Goal: Task Accomplishment & Management: Manage account settings

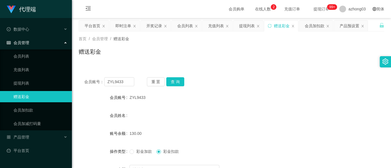
scroll to position [66, 0]
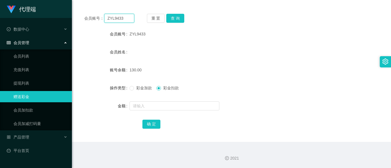
drag, startPoint x: 121, startPoint y: 17, endPoint x: 101, endPoint y: 16, distance: 20.3
click at [101, 16] on div "会员账号： ZYL9433" at bounding box center [109, 18] width 50 height 9
paste input "9782"
type input "9782"
click at [172, 16] on button "查 询" at bounding box center [175, 18] width 18 height 9
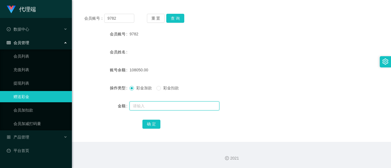
click at [141, 106] on input "text" at bounding box center [175, 105] width 90 height 9
type input "10150"
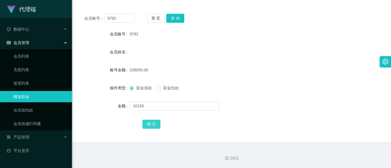
click at [150, 123] on button "确 定" at bounding box center [152, 124] width 18 height 9
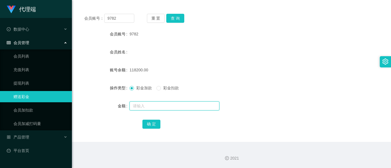
click at [135, 107] on input "text" at bounding box center [175, 105] width 90 height 9
type input "1000"
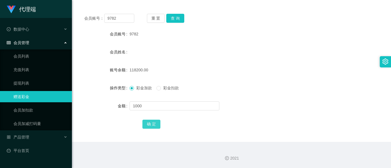
click at [153, 124] on button "确 定" at bounding box center [152, 124] width 18 height 9
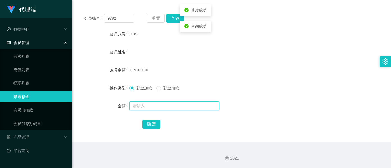
click at [146, 107] on input "text" at bounding box center [175, 105] width 90 height 9
type input "1000"
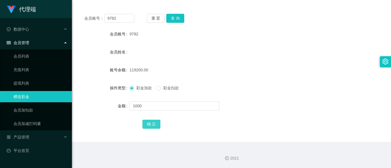
click at [147, 125] on button "确 定" at bounding box center [152, 124] width 18 height 9
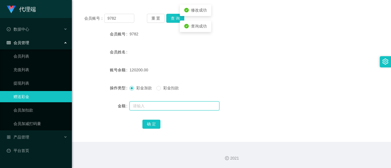
click at [151, 110] on input "text" at bounding box center [175, 105] width 90 height 9
click at [144, 104] on input "text" at bounding box center [175, 105] width 90 height 9
click at [141, 105] on input "text" at bounding box center [175, 105] width 90 height 9
type input "10000"
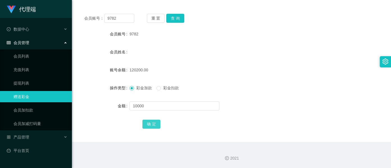
click at [150, 125] on button "确 定" at bounding box center [152, 124] width 18 height 9
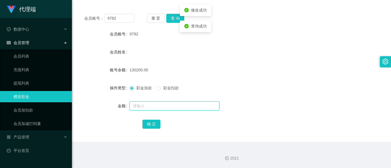
click at [141, 106] on input "text" at bounding box center [175, 105] width 90 height 9
type input "1000"
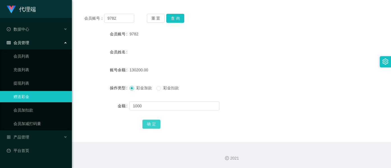
click at [150, 124] on button "确 定" at bounding box center [152, 124] width 18 height 9
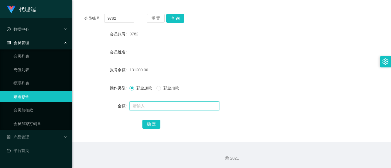
click at [151, 108] on input "text" at bounding box center [175, 105] width 90 height 9
type input "1000"
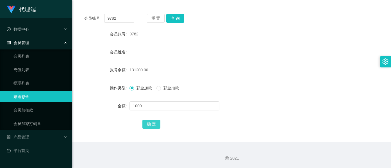
click at [156, 126] on button "确 定" at bounding box center [152, 124] width 18 height 9
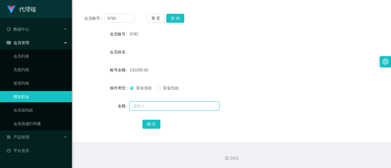
click at [138, 107] on input "text" at bounding box center [175, 105] width 90 height 9
type input "1000"
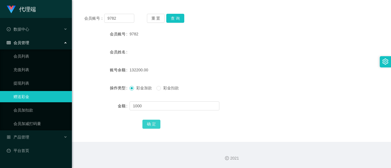
click at [148, 125] on button "确 定" at bounding box center [152, 124] width 18 height 9
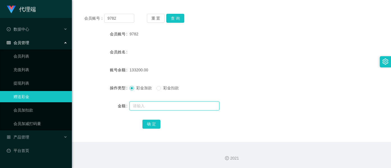
click at [145, 105] on input "text" at bounding box center [175, 105] width 90 height 9
click at [153, 108] on input "text" at bounding box center [175, 105] width 90 height 9
type input "1000"
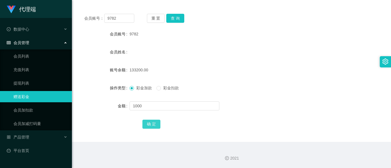
click at [151, 124] on button "确 定" at bounding box center [152, 124] width 18 height 9
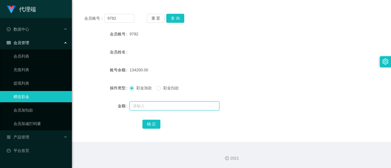
click at [163, 103] on input "text" at bounding box center [175, 105] width 90 height 9
type input "1000"
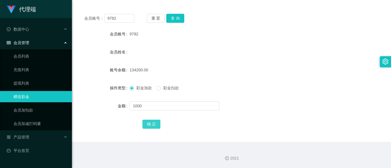
click at [146, 124] on button "确 定" at bounding box center [152, 124] width 18 height 9
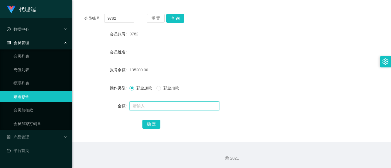
click at [157, 105] on input "text" at bounding box center [175, 105] width 90 height 9
type input "1000"
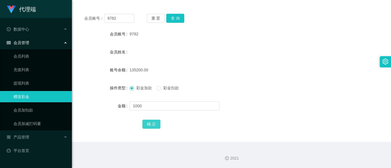
click at [153, 124] on button "确 定" at bounding box center [152, 124] width 18 height 9
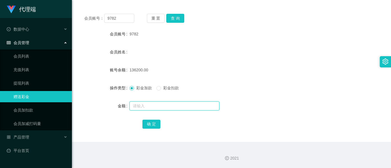
click at [141, 103] on input "text" at bounding box center [175, 105] width 90 height 9
type input "1000"
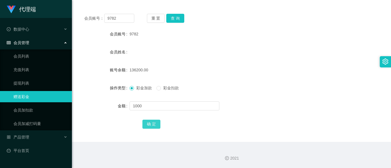
click at [148, 127] on button "确 定" at bounding box center [152, 124] width 18 height 9
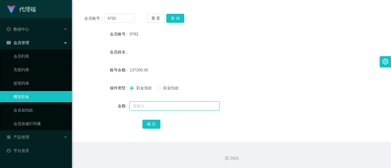
click at [143, 104] on input "text" at bounding box center [175, 105] width 90 height 9
type input "1000"
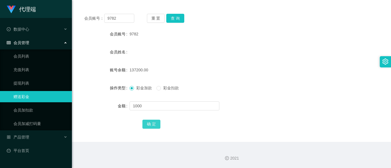
click at [146, 128] on button "确 定" at bounding box center [152, 124] width 18 height 9
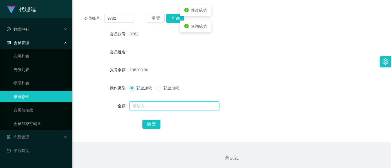
click at [146, 105] on input "text" at bounding box center [175, 105] width 90 height 9
click at [138, 106] on input "text" at bounding box center [175, 105] width 90 height 9
type input "1000"
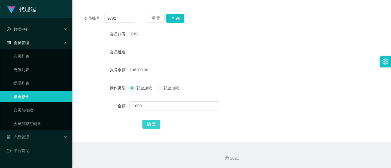
click at [152, 124] on button "确 定" at bounding box center [152, 124] width 18 height 9
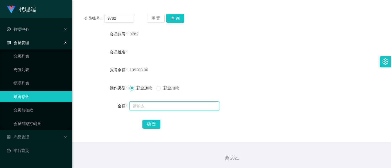
click at [150, 107] on input "text" at bounding box center [175, 105] width 90 height 9
type input "4000"
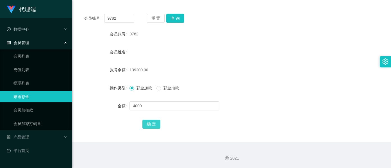
click at [144, 123] on button "确 定" at bounding box center [152, 124] width 18 height 9
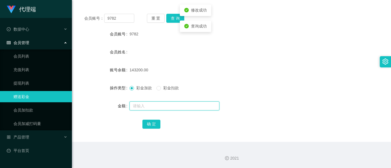
click at [149, 102] on input "text" at bounding box center [175, 105] width 90 height 9
click at [148, 103] on input "text" at bounding box center [175, 105] width 90 height 9
type input "1000"
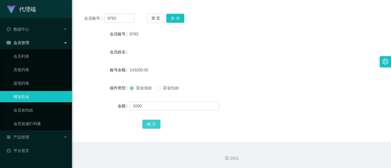
click at [150, 123] on button "确 定" at bounding box center [152, 124] width 18 height 9
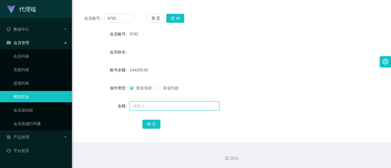
click at [155, 103] on input "text" at bounding box center [175, 105] width 90 height 9
type input "1000"
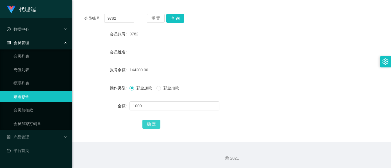
click at [155, 125] on button "确 定" at bounding box center [152, 124] width 18 height 9
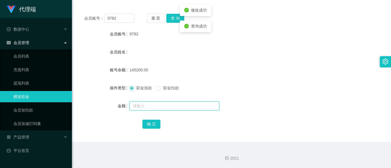
click at [159, 108] on input "text" at bounding box center [175, 105] width 90 height 9
type input "1000"
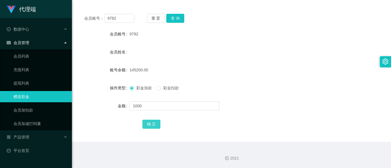
click at [145, 126] on button "确 定" at bounding box center [152, 124] width 18 height 9
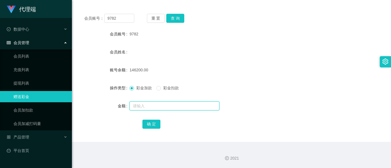
click at [152, 106] on input "text" at bounding box center [175, 105] width 90 height 9
type input "1000"
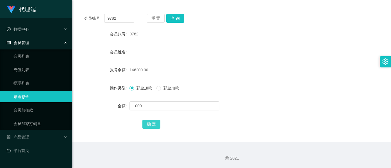
click at [152, 126] on button "确 定" at bounding box center [152, 124] width 18 height 9
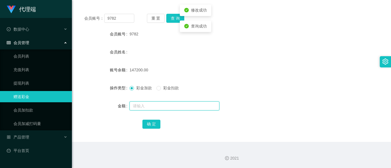
click at [155, 106] on input "text" at bounding box center [175, 105] width 90 height 9
type input "1000"
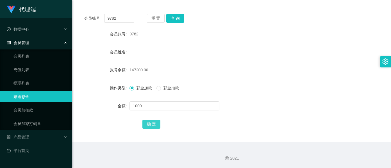
click at [146, 125] on button "确 定" at bounding box center [152, 124] width 18 height 9
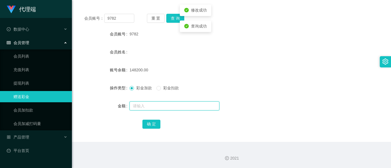
click at [163, 107] on input "text" at bounding box center [175, 105] width 90 height 9
type input "1000"
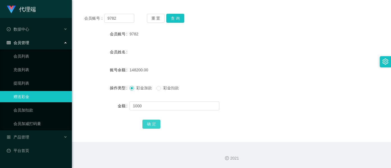
click at [144, 122] on button "确 定" at bounding box center [152, 124] width 18 height 9
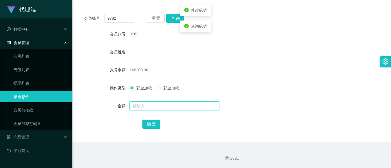
click at [150, 104] on input "text" at bounding box center [175, 105] width 90 height 9
type input "1000"
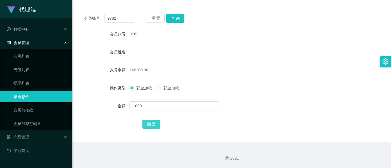
click at [146, 123] on button "确 定" at bounding box center [152, 124] width 18 height 9
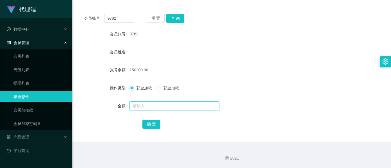
click at [159, 106] on input "text" at bounding box center [175, 105] width 90 height 9
type input "2000"
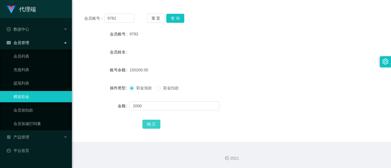
click at [154, 125] on button "确 定" at bounding box center [152, 124] width 18 height 9
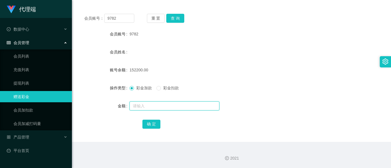
click at [139, 108] on input "text" at bounding box center [175, 105] width 90 height 9
type input "1000"
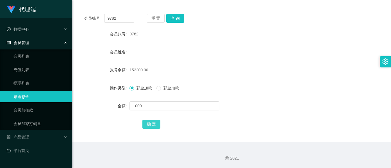
click at [147, 121] on button "确 定" at bounding box center [152, 124] width 18 height 9
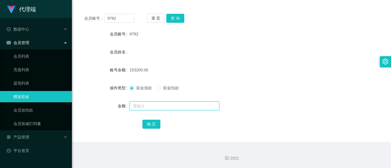
click at [144, 108] on input "text" at bounding box center [175, 105] width 90 height 9
type input "1000"
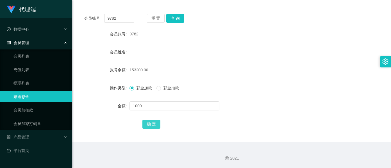
click at [145, 122] on button "确 定" at bounding box center [152, 124] width 18 height 9
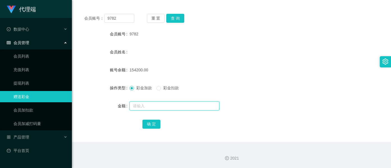
click at [162, 108] on input "text" at bounding box center [175, 105] width 90 height 9
type input "1000"
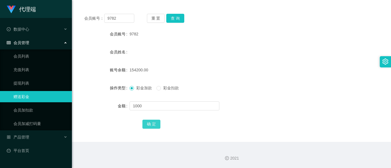
click at [156, 121] on button "确 定" at bounding box center [152, 124] width 18 height 9
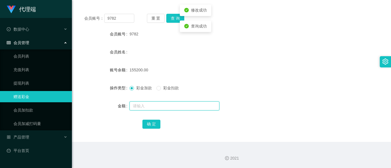
click at [157, 108] on input "text" at bounding box center [175, 105] width 90 height 9
type input "1000"
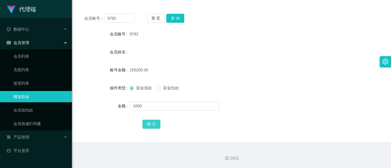
click at [148, 125] on button "确 定" at bounding box center [152, 124] width 18 height 9
drag, startPoint x: 172, startPoint y: 64, endPoint x: 153, endPoint y: 79, distance: 23.8
click at [172, 64] on form "会员账号 9782 会员姓名 账号余额 156200.00 操作类型 彩金加款 彩金扣款 金额 确 定" at bounding box center [232, 78] width 306 height 101
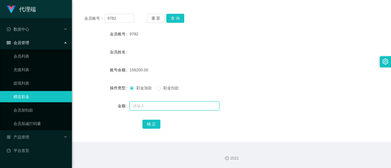
click at [144, 106] on input "text" at bounding box center [175, 105] width 90 height 9
type input "1000"
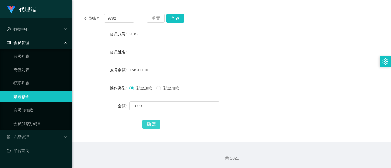
click at [149, 126] on button "确 定" at bounding box center [152, 124] width 18 height 9
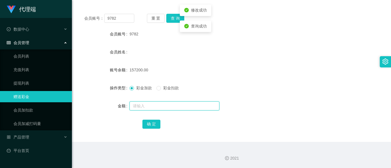
click at [147, 106] on input "text" at bounding box center [175, 105] width 90 height 9
type input "500"
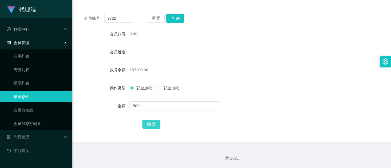
click at [150, 122] on button "确 定" at bounding box center [152, 124] width 18 height 9
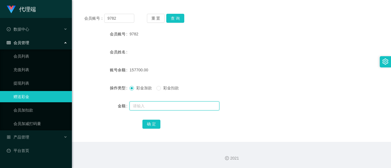
click at [139, 107] on input "text" at bounding box center [175, 105] width 90 height 9
type input "100"
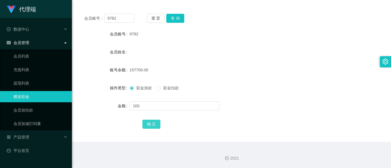
click at [156, 125] on button "确 定" at bounding box center [152, 124] width 18 height 9
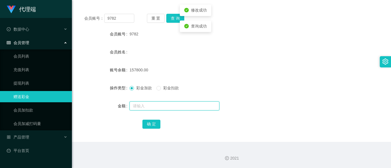
click at [153, 107] on input "text" at bounding box center [175, 105] width 90 height 9
type input "100"
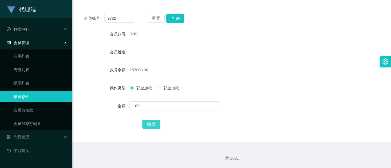
click at [149, 123] on button "确 定" at bounding box center [152, 124] width 18 height 9
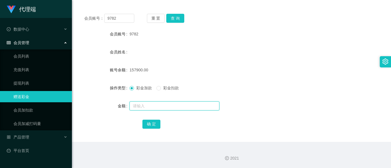
click at [146, 107] on input "text" at bounding box center [175, 105] width 90 height 9
type input "100"
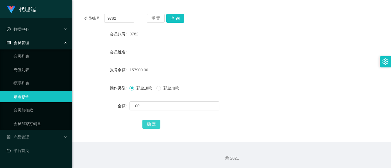
click at [155, 122] on button "确 定" at bounding box center [152, 124] width 18 height 9
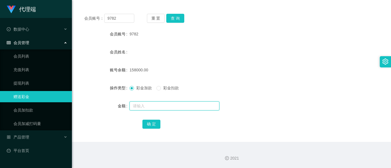
click at [170, 105] on input "text" at bounding box center [175, 105] width 90 height 9
type input "100"
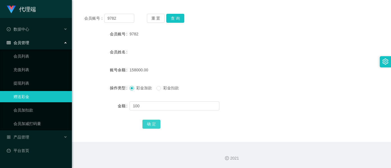
click at [154, 121] on button "确 定" at bounding box center [152, 124] width 18 height 9
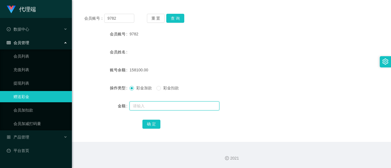
click at [145, 106] on input "text" at bounding box center [175, 105] width 90 height 9
click at [138, 107] on input "text" at bounding box center [175, 105] width 90 height 9
type input "50"
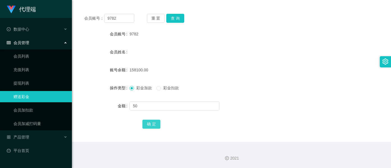
click at [155, 126] on button "确 定" at bounding box center [152, 124] width 18 height 9
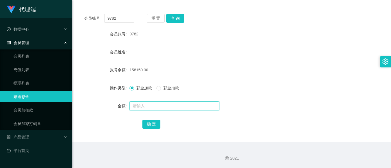
click at [179, 109] on input "text" at bounding box center [175, 105] width 90 height 9
type input "20"
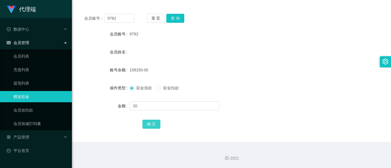
click at [157, 123] on button "确 定" at bounding box center [152, 124] width 18 height 9
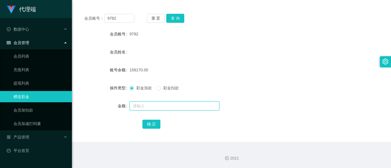
click at [167, 107] on input "text" at bounding box center [175, 105] width 90 height 9
type input "30"
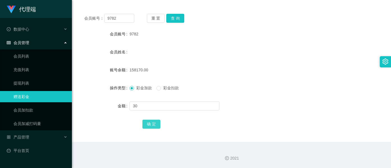
click at [146, 121] on button "确 定" at bounding box center [152, 124] width 18 height 9
drag, startPoint x: 119, startPoint y: 18, endPoint x: 98, endPoint y: 21, distance: 21.5
click at [98, 21] on div "会员账号： 9782" at bounding box center [109, 18] width 50 height 9
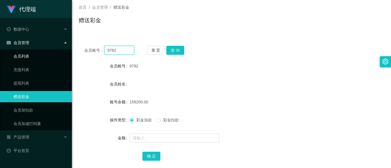
scroll to position [0, 0]
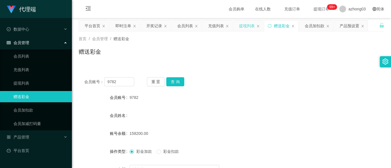
click at [242, 25] on div "提现列表" at bounding box center [247, 26] width 16 height 11
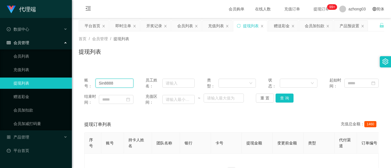
drag, startPoint x: 121, startPoint y: 82, endPoint x: 56, endPoint y: 85, distance: 65.9
click at [56, 85] on section "代理端 数据中心 会员管理 会员列表 充值列表 提现列表 赠送彩金 会员加扣款 会员加减打码量 产品管理 开奖记录 注单管理 产品列表 即时注单 产品预设置 …" at bounding box center [195, 113] width 391 height 227
paste input "9782"
type input "9782"
click at [288, 98] on button "查 询" at bounding box center [285, 98] width 18 height 9
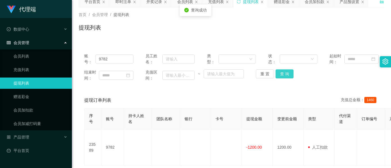
scroll to position [37, 0]
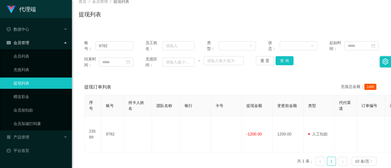
click at [158, 36] on div "账号： 9782 员工姓名： 类型： 状态： 起始时间： 结束时间： 充值区间： ~ 重 置 查 询" at bounding box center [232, 53] width 306 height 39
click at [285, 62] on button "查 询" at bounding box center [285, 60] width 18 height 9
click at [285, 62] on div "重 置 查 询" at bounding box center [280, 60] width 49 height 9
click at [285, 62] on button "查 询" at bounding box center [285, 60] width 18 height 9
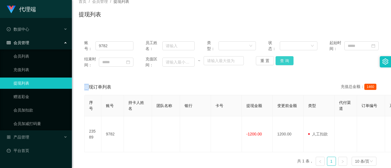
click at [284, 63] on button "查 询" at bounding box center [285, 60] width 18 height 9
click at [284, 63] on div "重 置 查 询" at bounding box center [280, 60] width 49 height 9
click at [284, 63] on button "查 询" at bounding box center [285, 60] width 18 height 9
click at [284, 63] on button "查 询" at bounding box center [288, 60] width 24 height 9
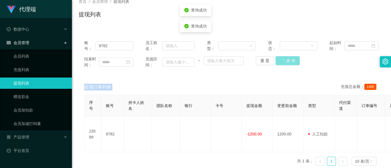
click at [284, 63] on div "重 置 查 询" at bounding box center [280, 60] width 49 height 9
click at [284, 63] on button "查 询" at bounding box center [285, 60] width 18 height 9
click at [284, 63] on div "重 置 查 询" at bounding box center [280, 60] width 49 height 9
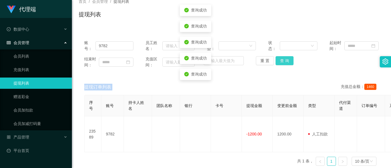
click at [284, 63] on button "查 询" at bounding box center [285, 60] width 18 height 9
click at [284, 63] on button "查 询" at bounding box center [288, 60] width 24 height 9
click at [284, 63] on div "重 置 查 询" at bounding box center [280, 60] width 49 height 9
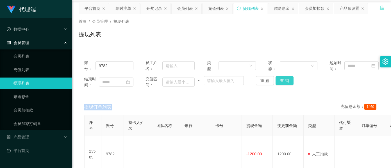
scroll to position [0, 0]
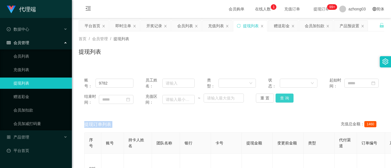
click at [286, 99] on button "查 询" at bounding box center [285, 98] width 18 height 9
click at [286, 99] on div "重 置 查 询" at bounding box center [280, 98] width 49 height 9
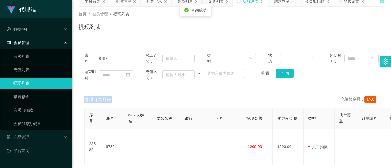
scroll to position [37, 0]
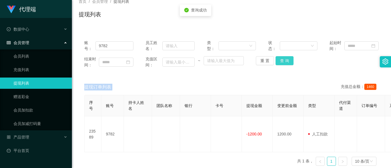
click at [281, 61] on button "查 询" at bounding box center [285, 60] width 18 height 9
click at [281, 61] on div "重 置 查 询" at bounding box center [280, 60] width 49 height 9
click at [281, 61] on button "查 询" at bounding box center [285, 60] width 18 height 9
click at [281, 61] on div "重 置 查 询" at bounding box center [280, 60] width 49 height 9
click at [281, 61] on button "查 询" at bounding box center [285, 60] width 18 height 9
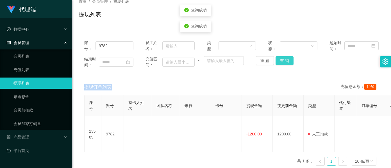
click at [281, 61] on div "重 置 查 询" at bounding box center [280, 60] width 49 height 9
click at [279, 62] on button "查 询" at bounding box center [285, 60] width 18 height 9
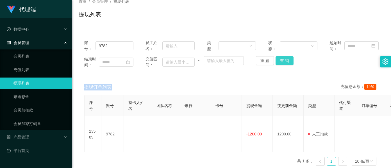
click at [279, 62] on button "查 询" at bounding box center [285, 60] width 18 height 9
click at [282, 65] on div "结束时间： 充值区间： ~ 重 置 查 询" at bounding box center [231, 62] width 295 height 12
click at [283, 62] on button "查 询" at bounding box center [285, 60] width 18 height 9
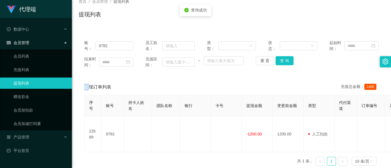
click at [283, 62] on div "重 置 查 询" at bounding box center [280, 60] width 49 height 9
click at [283, 62] on button "查 询" at bounding box center [285, 60] width 18 height 9
click at [283, 62] on div "重 置 查 询" at bounding box center [280, 60] width 49 height 9
click at [283, 62] on button "查 询" at bounding box center [285, 60] width 18 height 9
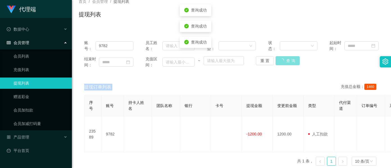
click at [283, 62] on div "重 置 查 询" at bounding box center [280, 60] width 49 height 9
click at [283, 62] on button "查 询" at bounding box center [285, 60] width 18 height 9
click at [283, 62] on div "重 置 查 询" at bounding box center [280, 60] width 49 height 9
click at [283, 62] on button "查 询" at bounding box center [285, 60] width 18 height 9
click at [283, 62] on div "重 置 查 询" at bounding box center [280, 60] width 49 height 9
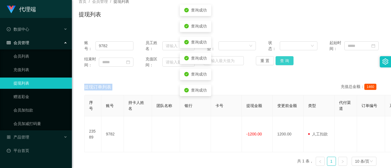
click at [283, 62] on button "查 询" at bounding box center [285, 60] width 18 height 9
click at [283, 62] on div "重 置 查 询" at bounding box center [280, 60] width 49 height 9
click at [283, 62] on button "查 询" at bounding box center [285, 60] width 18 height 9
click at [284, 62] on div "重 置 查 询" at bounding box center [280, 60] width 49 height 9
click at [284, 62] on button "查 询" at bounding box center [285, 60] width 18 height 9
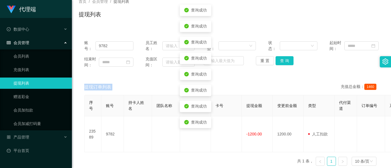
click at [284, 62] on div "重 置 查 询" at bounding box center [280, 60] width 49 height 9
click at [284, 62] on button "查 询" at bounding box center [285, 60] width 18 height 9
click at [284, 62] on div "重 置 查 询" at bounding box center [280, 60] width 49 height 9
click at [284, 62] on button "查 询" at bounding box center [285, 60] width 18 height 9
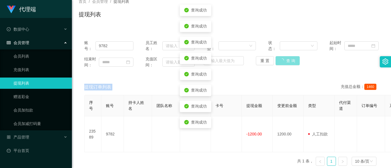
click at [284, 62] on div "重 置 查 询" at bounding box center [280, 60] width 49 height 9
click at [284, 62] on button "查 询" at bounding box center [285, 60] width 18 height 9
click at [284, 62] on div "重 置 查 询" at bounding box center [280, 60] width 49 height 9
click at [284, 62] on button "查 询" at bounding box center [285, 60] width 18 height 9
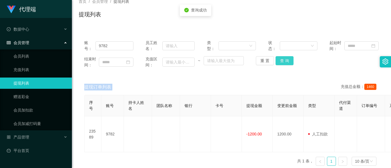
click at [284, 62] on button "查 询" at bounding box center [285, 60] width 18 height 9
click at [281, 58] on button "查 询" at bounding box center [285, 60] width 18 height 9
click at [281, 59] on button "查 询" at bounding box center [285, 60] width 18 height 9
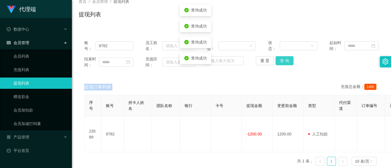
click at [281, 59] on div "重 置 查 询" at bounding box center [280, 60] width 49 height 9
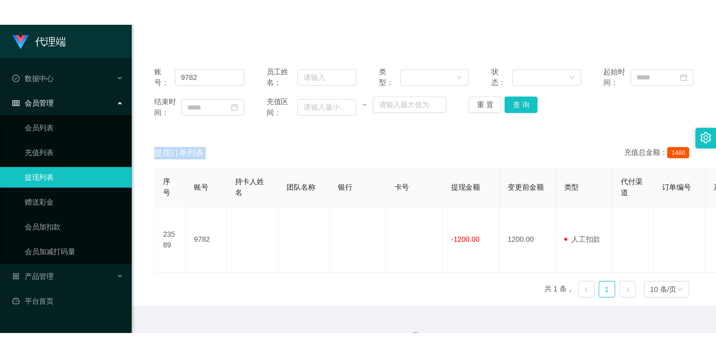
scroll to position [60, 0]
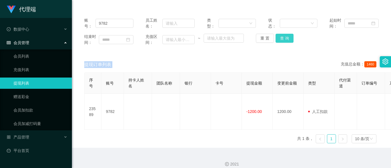
click at [286, 42] on button "查 询" at bounding box center [285, 38] width 18 height 9
click at [286, 42] on div "重 置 查 询" at bounding box center [280, 38] width 49 height 9
click at [286, 42] on button "查 询" at bounding box center [285, 38] width 18 height 9
click at [285, 42] on button "查 询" at bounding box center [285, 38] width 18 height 9
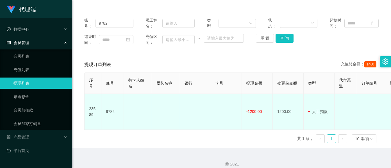
click at [147, 111] on td at bounding box center [138, 112] width 28 height 36
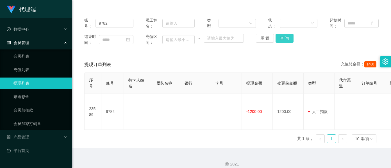
click at [289, 41] on button "查 询" at bounding box center [285, 38] width 18 height 9
click at [289, 40] on button "查 询" at bounding box center [285, 38] width 18 height 9
click at [284, 34] on button "查 询" at bounding box center [285, 38] width 18 height 9
click at [284, 34] on div "重 置 查 询" at bounding box center [280, 38] width 49 height 9
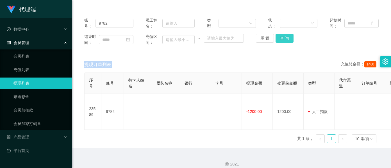
click at [282, 42] on button "查 询" at bounding box center [285, 38] width 18 height 9
click at [282, 42] on div "重 置 查 询" at bounding box center [280, 38] width 49 height 9
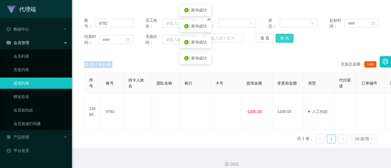
click at [282, 42] on button "查 询" at bounding box center [285, 38] width 18 height 9
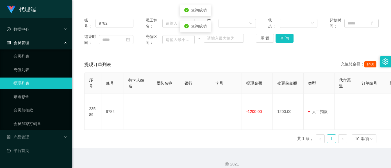
click at [280, 43] on div "结束时间： 充值区间： ~ 重 置 查 询" at bounding box center [231, 40] width 295 height 12
click at [280, 42] on button "查 询" at bounding box center [285, 38] width 18 height 9
click at [280, 42] on button "查 询" at bounding box center [288, 38] width 24 height 9
click at [280, 42] on div "重 置 查 询" at bounding box center [280, 38] width 49 height 9
click at [280, 42] on button "查 询" at bounding box center [285, 38] width 18 height 9
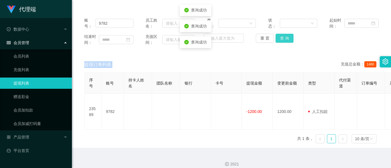
click at [280, 42] on button "查 询" at bounding box center [285, 38] width 18 height 9
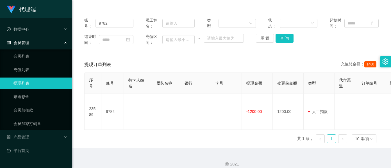
click at [140, 15] on div "账号： 9782 员工姓名： 类型： 状态： 起始时间： 结束时间： 充值区间： ~ 重 置 查 询" at bounding box center [232, 31] width 306 height 39
click at [283, 39] on button "查 询" at bounding box center [285, 38] width 18 height 9
click at [283, 39] on div "重 置 查 询" at bounding box center [280, 38] width 49 height 9
click at [283, 39] on button "查 询" at bounding box center [285, 38] width 18 height 9
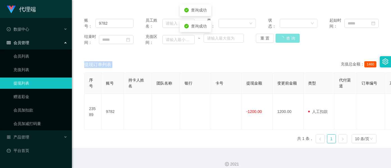
click at [283, 39] on button "查 询" at bounding box center [288, 38] width 24 height 9
click at [282, 37] on button "查 询" at bounding box center [285, 38] width 18 height 9
click at [281, 38] on div "重 置 查 询" at bounding box center [280, 38] width 49 height 9
click at [280, 38] on button "查 询" at bounding box center [285, 38] width 18 height 9
click at [279, 39] on button "查 询" at bounding box center [285, 38] width 18 height 9
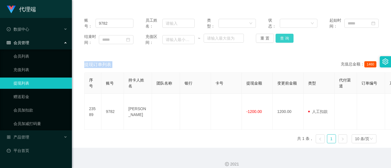
click at [282, 39] on button "查 询" at bounding box center [285, 38] width 18 height 9
drag, startPoint x: 108, startPoint y: 24, endPoint x: 91, endPoint y: 24, distance: 16.6
click at [91, 24] on div "账号： 9782" at bounding box center [108, 23] width 49 height 12
click at [288, 38] on button "查 询" at bounding box center [285, 38] width 18 height 9
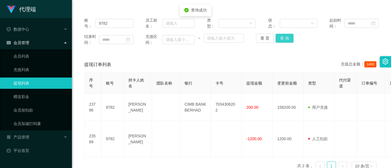
click at [287, 38] on button "查 询" at bounding box center [285, 38] width 18 height 9
click at [287, 38] on div "重 置 查 询" at bounding box center [280, 38] width 49 height 9
click at [366, 13] on div "账号： 9782 员工姓名： 类型： 状态： 起始时间： 结束时间： 充值区间： ~ 重 置 查 询" at bounding box center [232, 31] width 306 height 39
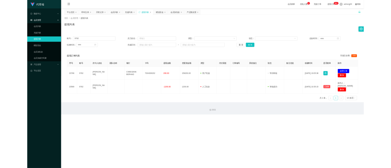
scroll to position [0, 0]
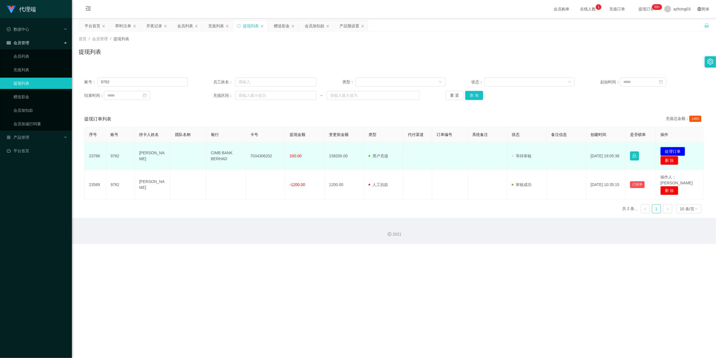
click at [391, 148] on button "处理订单" at bounding box center [673, 151] width 25 height 9
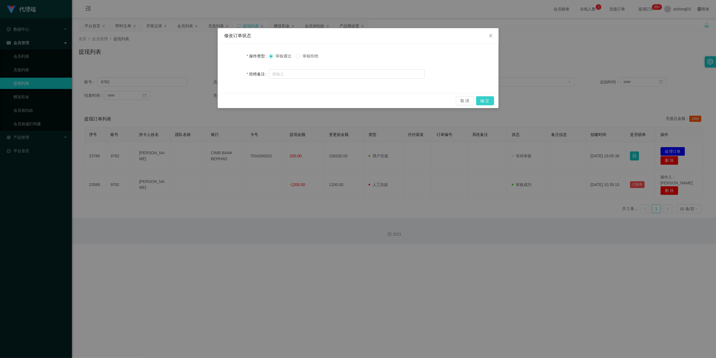
click at [391, 101] on button "确 定" at bounding box center [485, 100] width 18 height 9
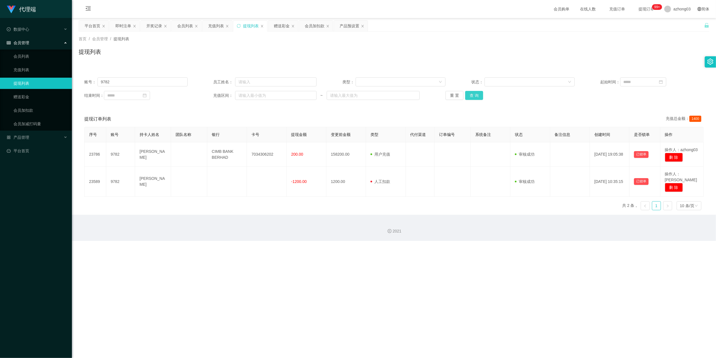
click at [391, 96] on button "查 询" at bounding box center [474, 95] width 18 height 9
click at [391, 96] on div "重 置 查 询" at bounding box center [497, 95] width 103 height 9
click at [391, 96] on button "查 询" at bounding box center [474, 95] width 18 height 9
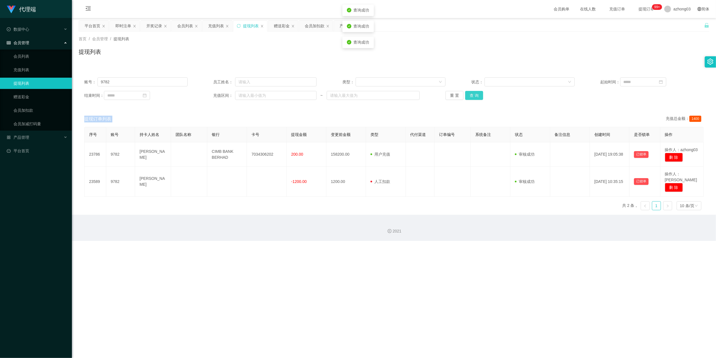
click at [391, 96] on div "重 置 查 询" at bounding box center [497, 95] width 103 height 9
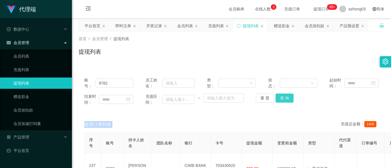
click at [287, 97] on button "查 询" at bounding box center [285, 98] width 18 height 9
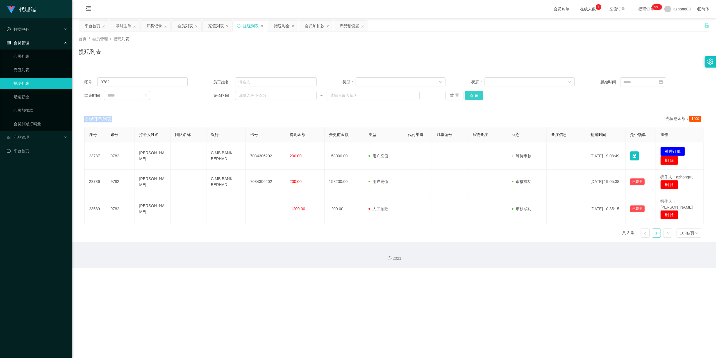
click at [391, 97] on button "查 询" at bounding box center [474, 95] width 18 height 9
click at [391, 97] on div "重 置 查 询" at bounding box center [497, 95] width 103 height 9
click at [391, 97] on button "查 询" at bounding box center [474, 95] width 18 height 9
click at [391, 97] on div "重 置 查 询" at bounding box center [497, 95] width 103 height 9
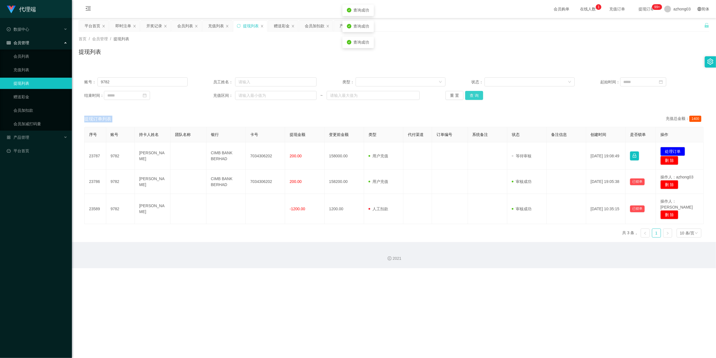
click at [391, 97] on button "查 询" at bounding box center [474, 95] width 18 height 9
click at [391, 97] on div "重 置 查 询" at bounding box center [497, 95] width 103 height 9
click at [391, 97] on button "查 询" at bounding box center [474, 95] width 18 height 9
click at [391, 97] on div "重 置 查 询" at bounding box center [497, 95] width 103 height 9
click at [391, 97] on button "查 询" at bounding box center [474, 95] width 18 height 9
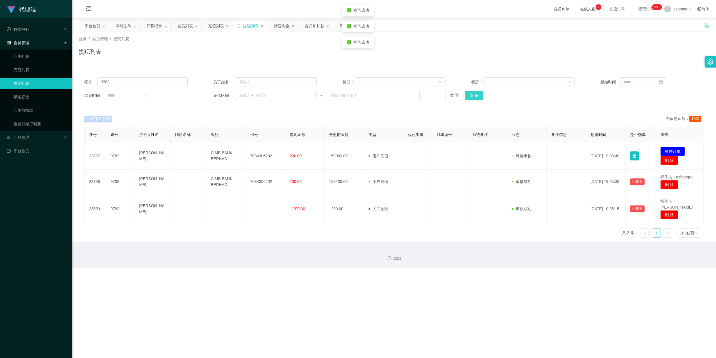
click at [391, 97] on button "查 询" at bounding box center [474, 95] width 18 height 9
click at [391, 100] on button "查 询" at bounding box center [474, 95] width 18 height 9
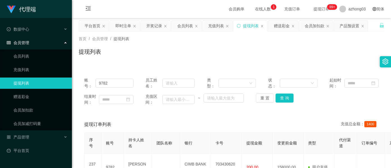
click at [150, 64] on div "首页 / 会员管理 / 提现列表 / 提现列表" at bounding box center [231, 47] width 319 height 33
click at [288, 97] on button "查 询" at bounding box center [285, 98] width 18 height 9
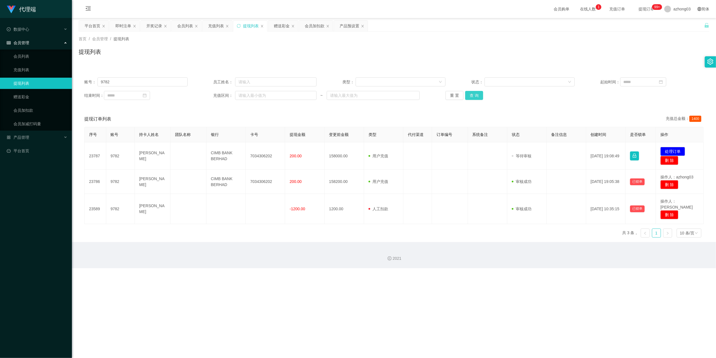
click at [391, 95] on button "查 询" at bounding box center [474, 95] width 18 height 9
click at [391, 95] on div "重 置 查 询" at bounding box center [497, 95] width 103 height 9
click at [391, 99] on button "查 询" at bounding box center [474, 95] width 18 height 9
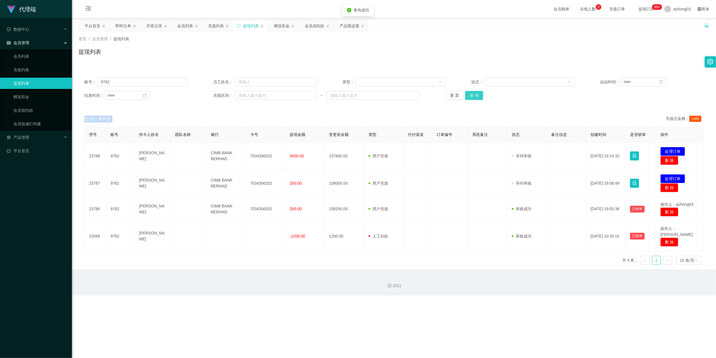
click at [391, 98] on button "查 询" at bounding box center [474, 95] width 18 height 9
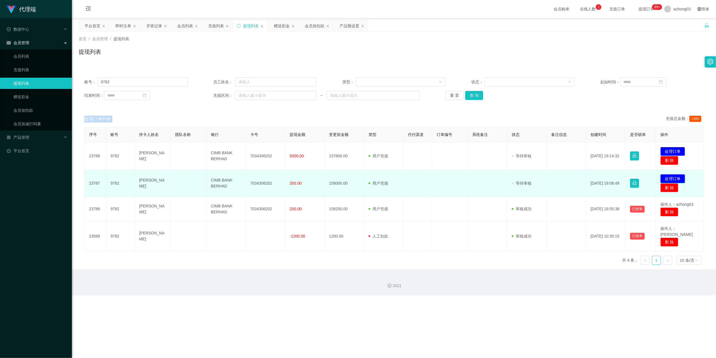
click at [391, 168] on button "处理订单" at bounding box center [673, 178] width 25 height 9
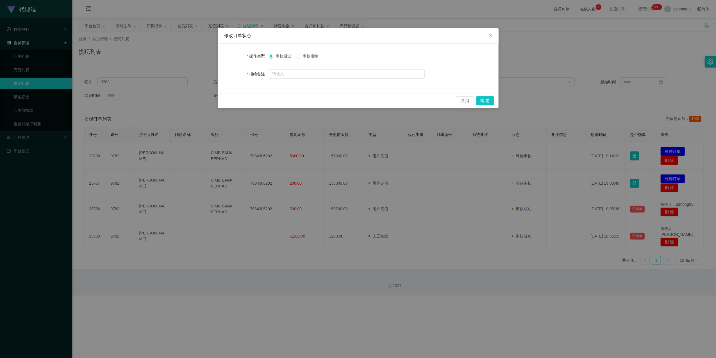
click at [304, 54] on span "审核拒绝" at bounding box center [310, 56] width 20 height 4
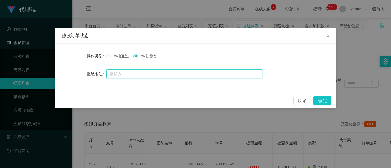
click at [131, 70] on input "text" at bounding box center [185, 73] width 156 height 9
paste input "您的提款未按规定顺序提交。根据监管要求，必须立即对冲。请在收到此通知后的24小时内完成指定的对冲操作，以免账户被冻结。对冲金额为您账户余额的30%（RM474…"
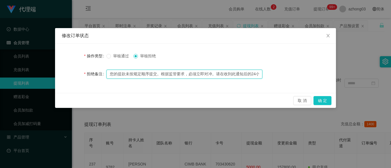
scroll to position [0, 233]
type input "您的提款未按规定顺序提交。根据监管要求，必须立即对冲。请在收到此通知后的24小时内完成指定的对冲操作，以免账户被冻结。对冲金额为您账户余额的30%（RM474…"
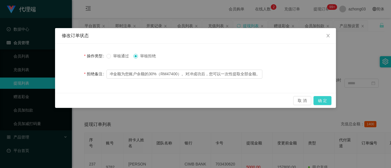
click at [315, 101] on button "确 定" at bounding box center [323, 100] width 18 height 9
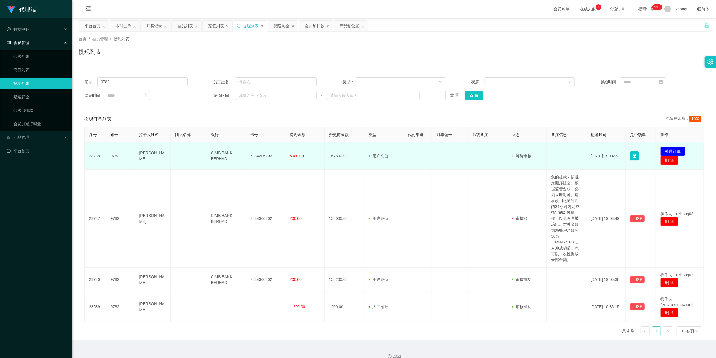
scroll to position [3, 0]
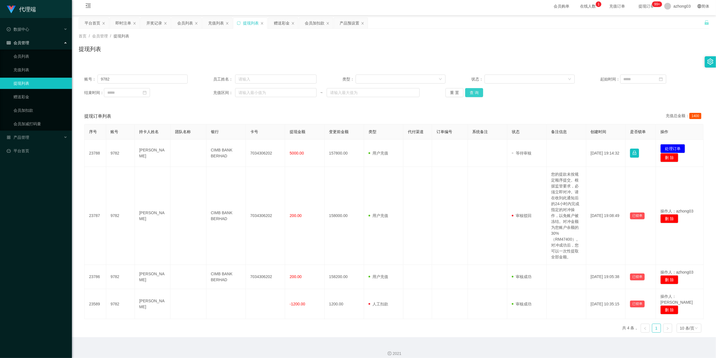
click at [391, 96] on button "查 询" at bounding box center [474, 92] width 18 height 9
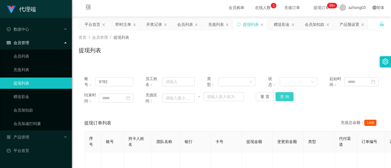
scroll to position [0, 0]
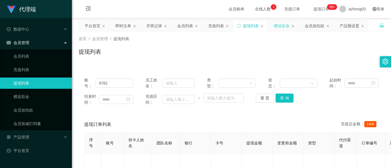
click at [277, 26] on div "赠送彩金" at bounding box center [282, 26] width 16 height 11
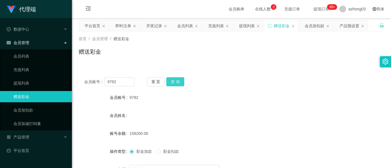
click at [169, 83] on button "查 询" at bounding box center [175, 81] width 18 height 9
click at [179, 80] on button "查 询" at bounding box center [175, 81] width 18 height 9
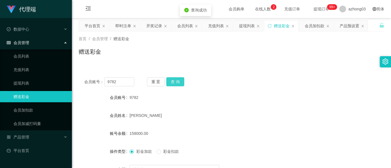
click at [179, 80] on button "查 询" at bounding box center [175, 81] width 18 height 9
click at [179, 80] on div "重 置 查 询" at bounding box center [172, 81] width 50 height 9
click at [179, 80] on button "查 询" at bounding box center [175, 81] width 18 height 9
